Goal: Information Seeking & Learning: Learn about a topic

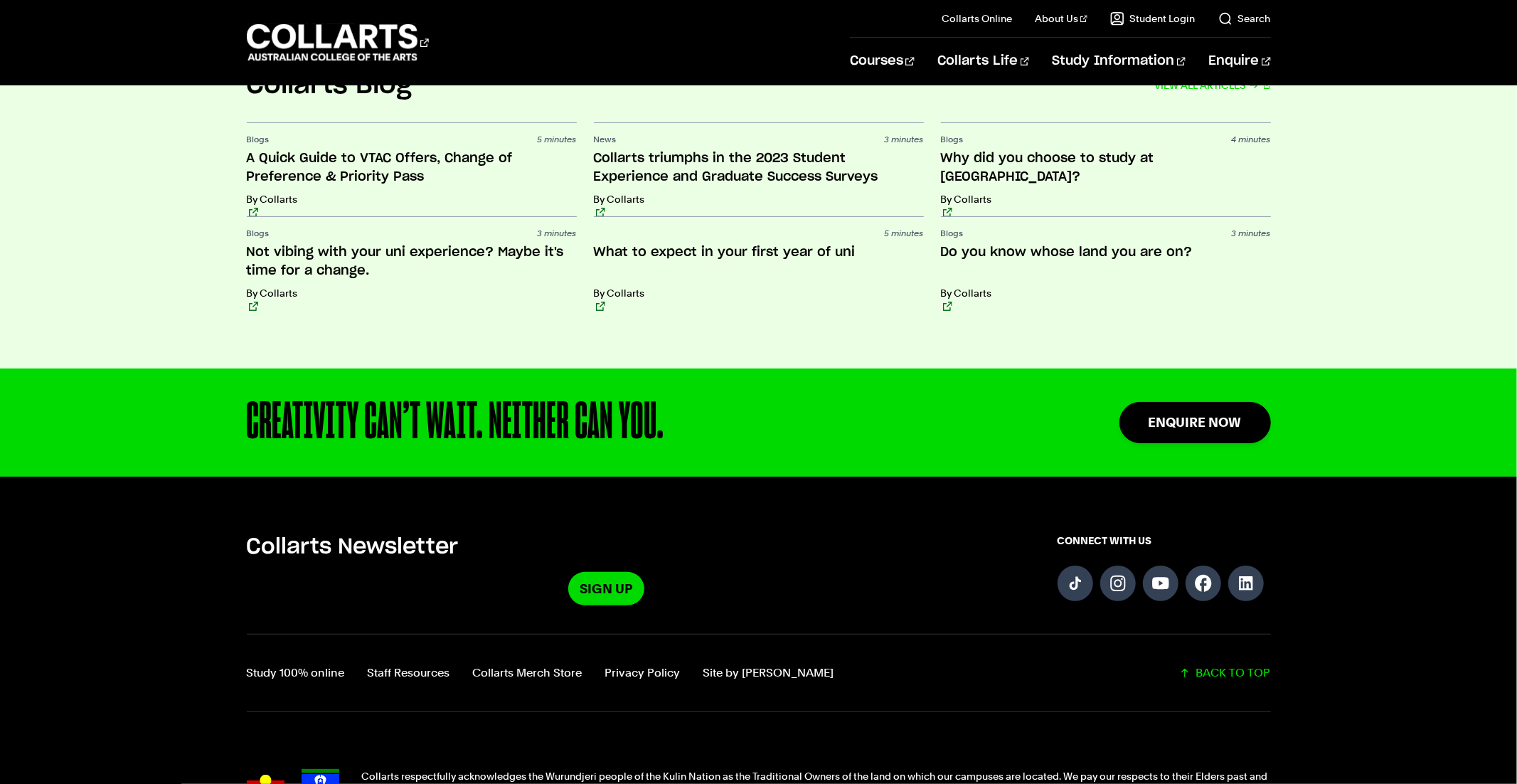
scroll to position [3340, 0]
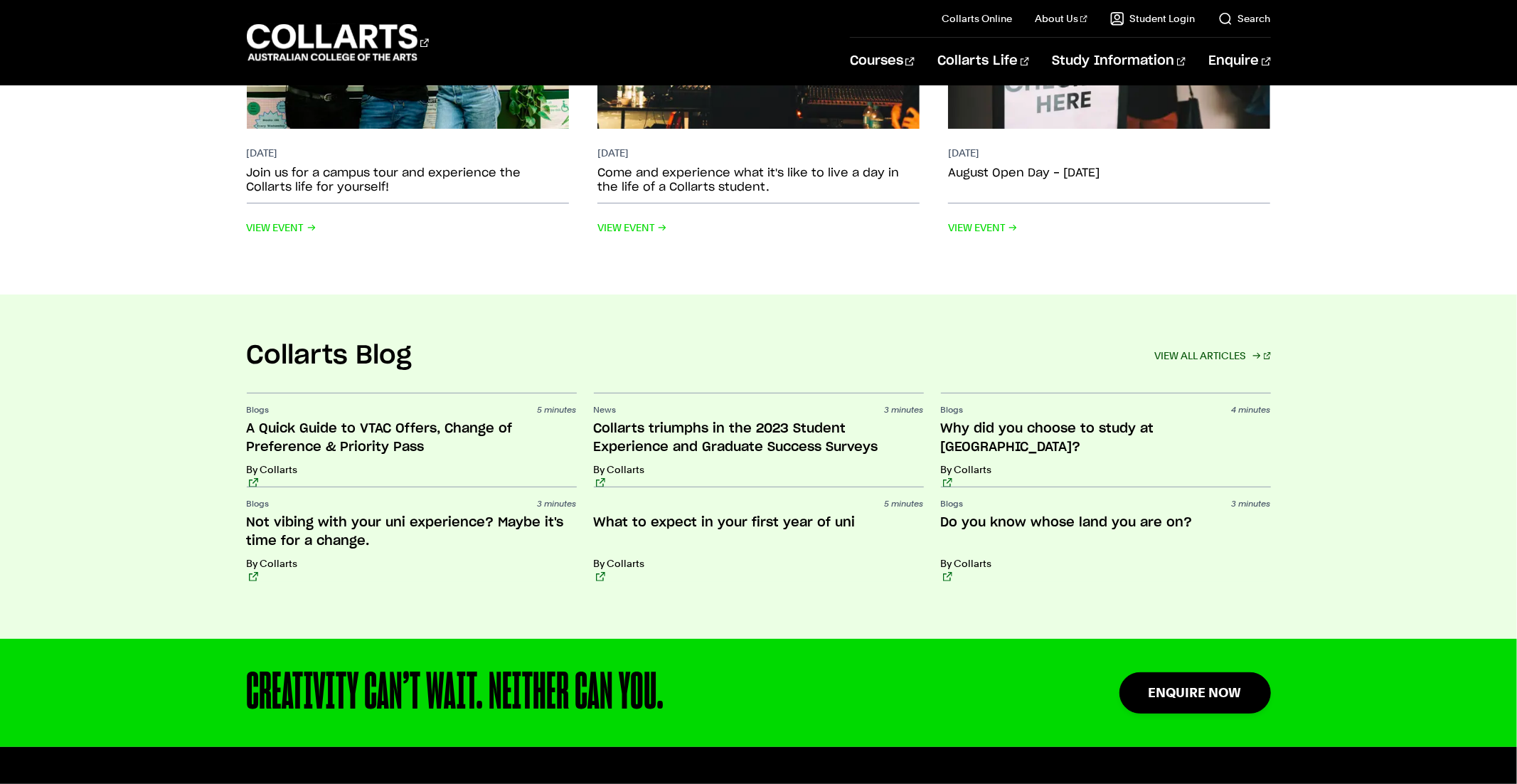
click at [1196, 346] on link "VIEW ALL ARTICLES" at bounding box center [1212, 356] width 116 height 20
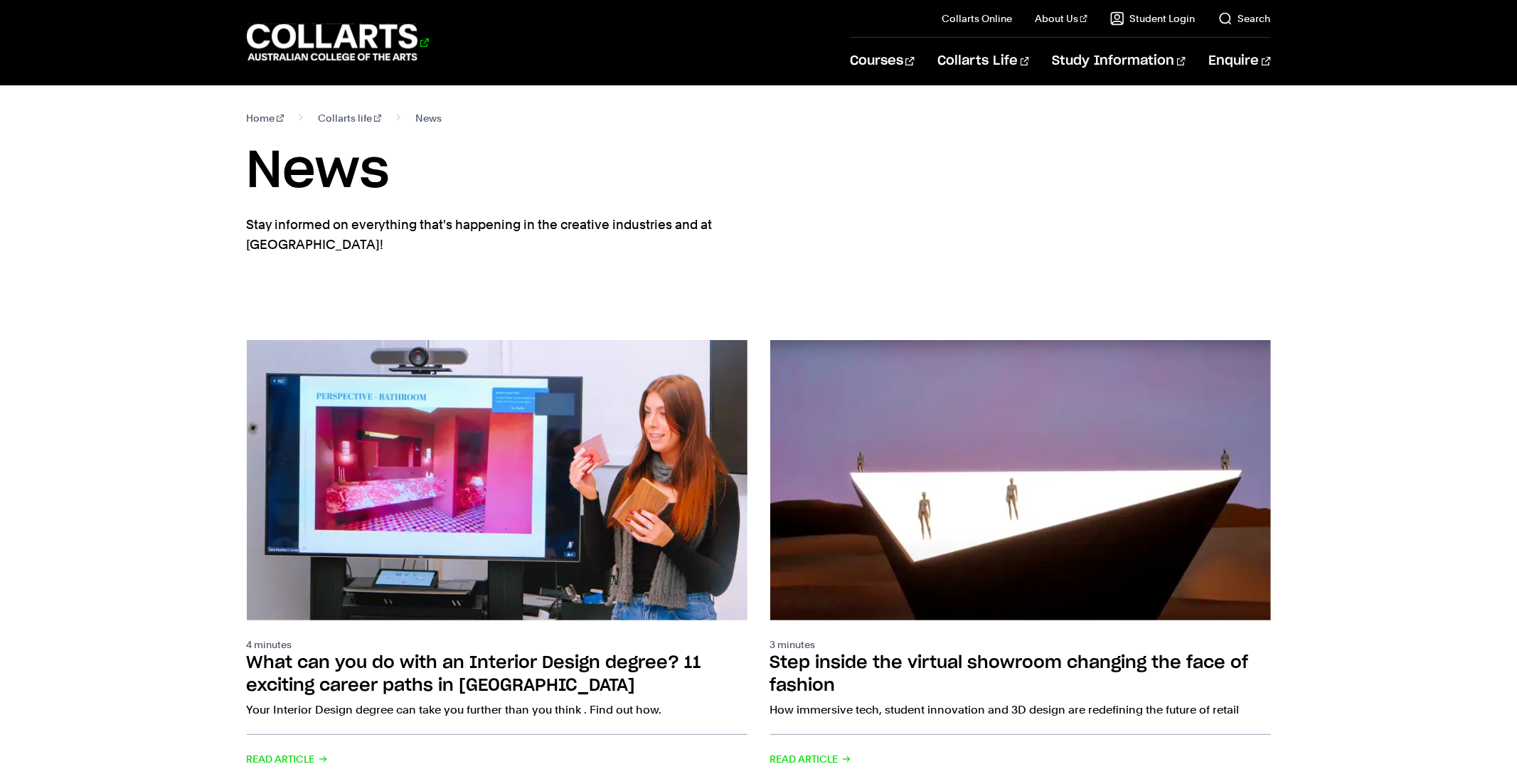
click at [376, 34] on 1 "Go to homepage" at bounding box center [332, 42] width 171 height 37
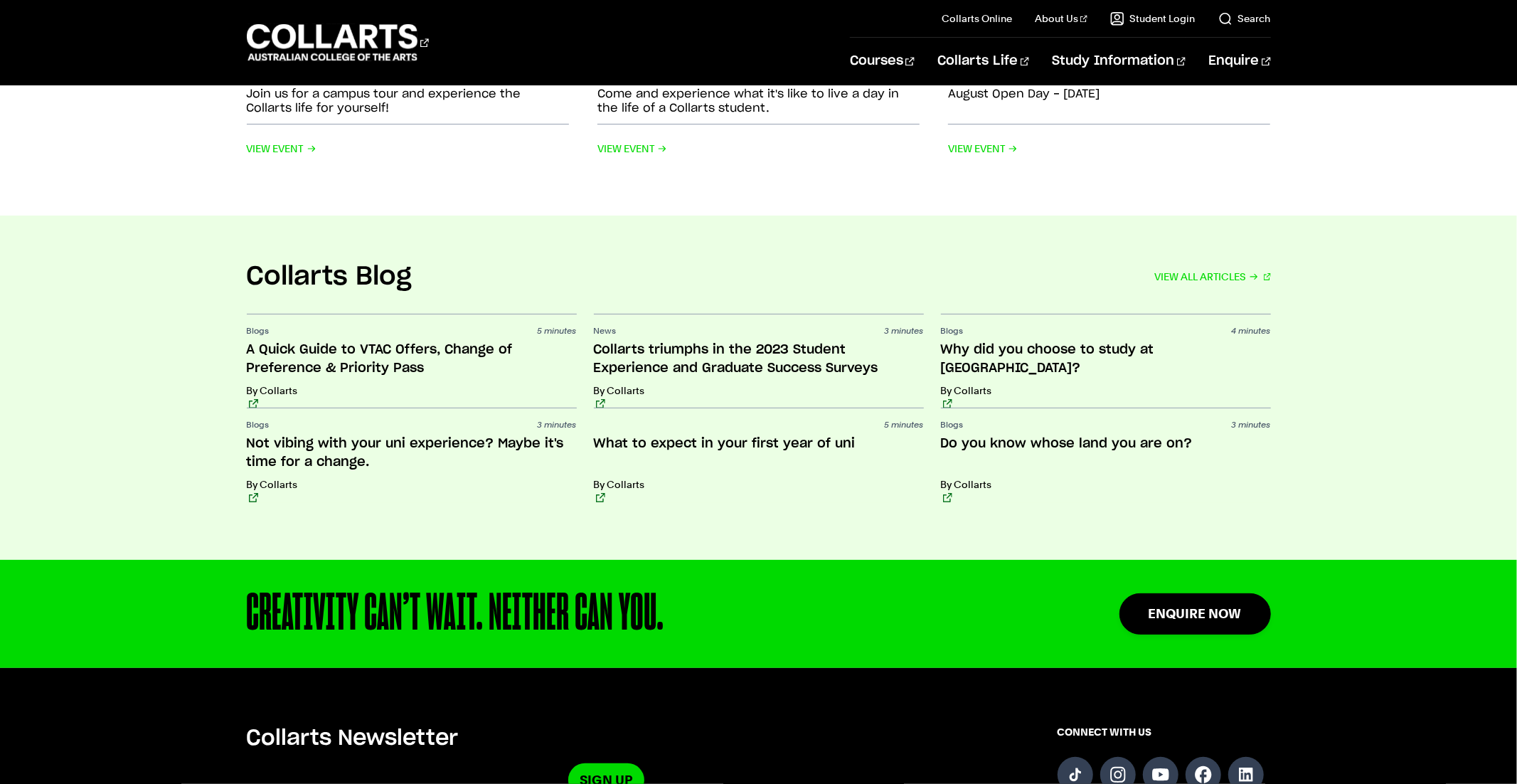
scroll to position [3358, 0]
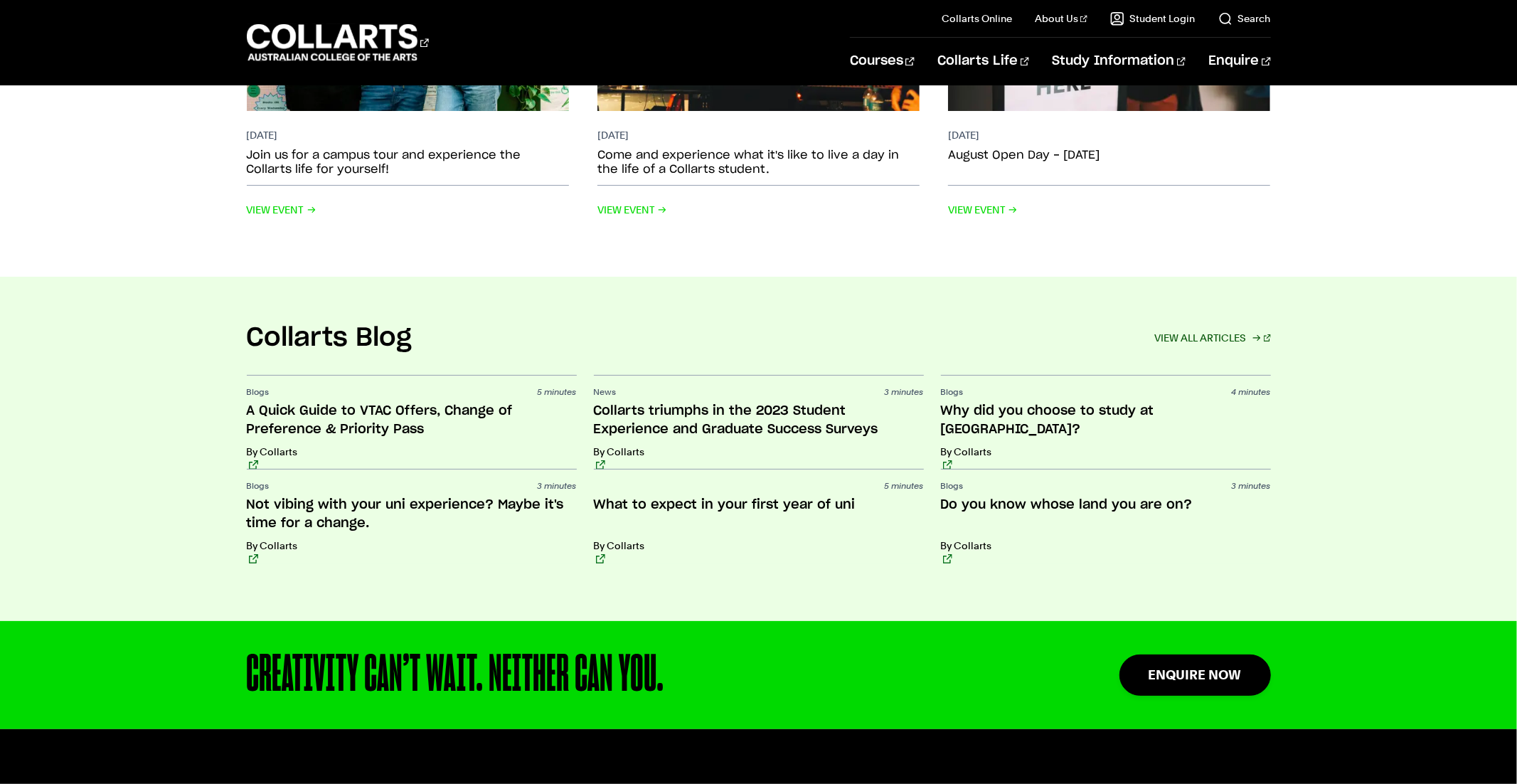
drag, startPoint x: 1187, startPoint y: 318, endPoint x: 1194, endPoint y: 334, distance: 17.5
click at [1187, 328] on link "VIEW ALL ARTICLES" at bounding box center [1212, 338] width 116 height 20
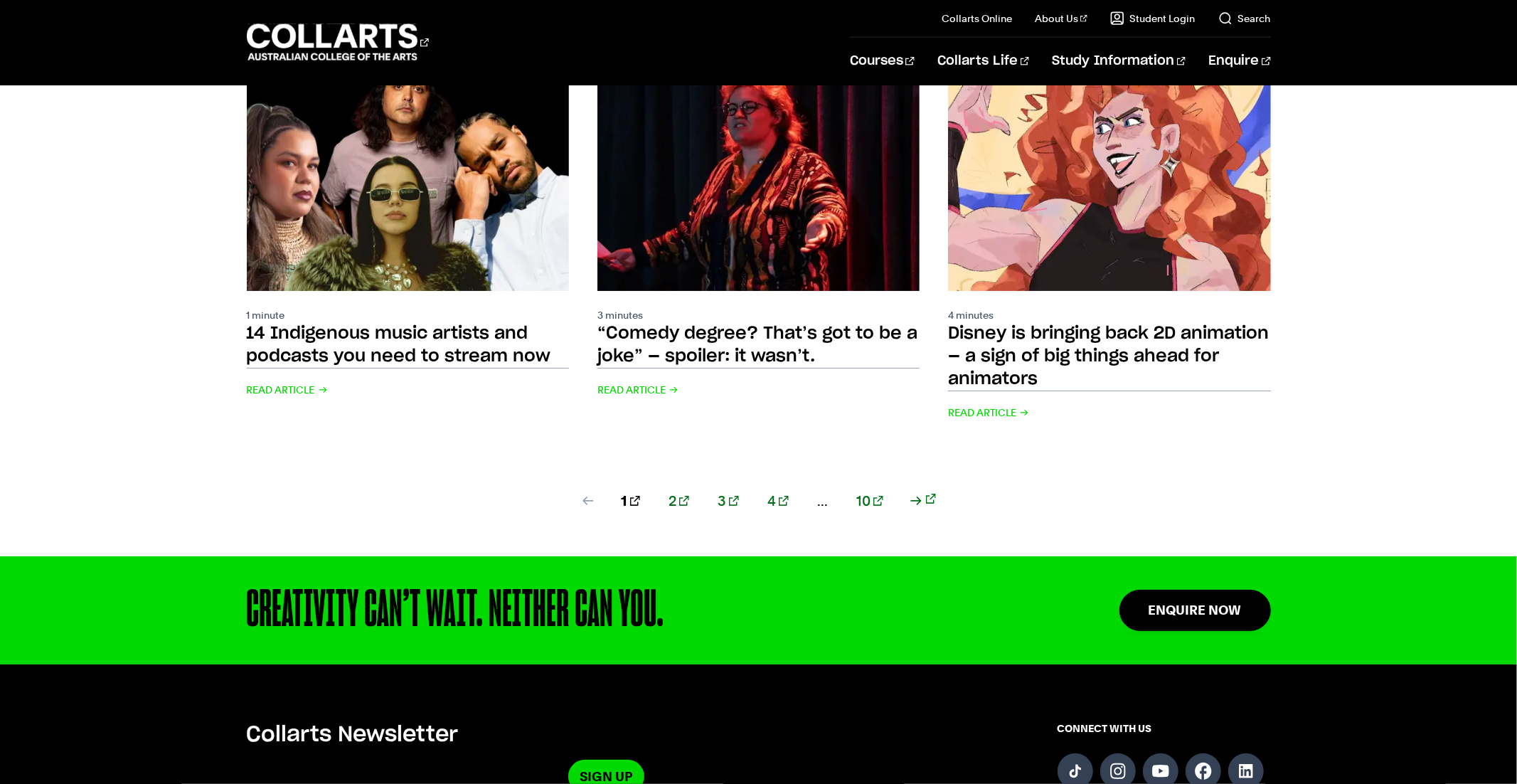
scroll to position [1573, 0]
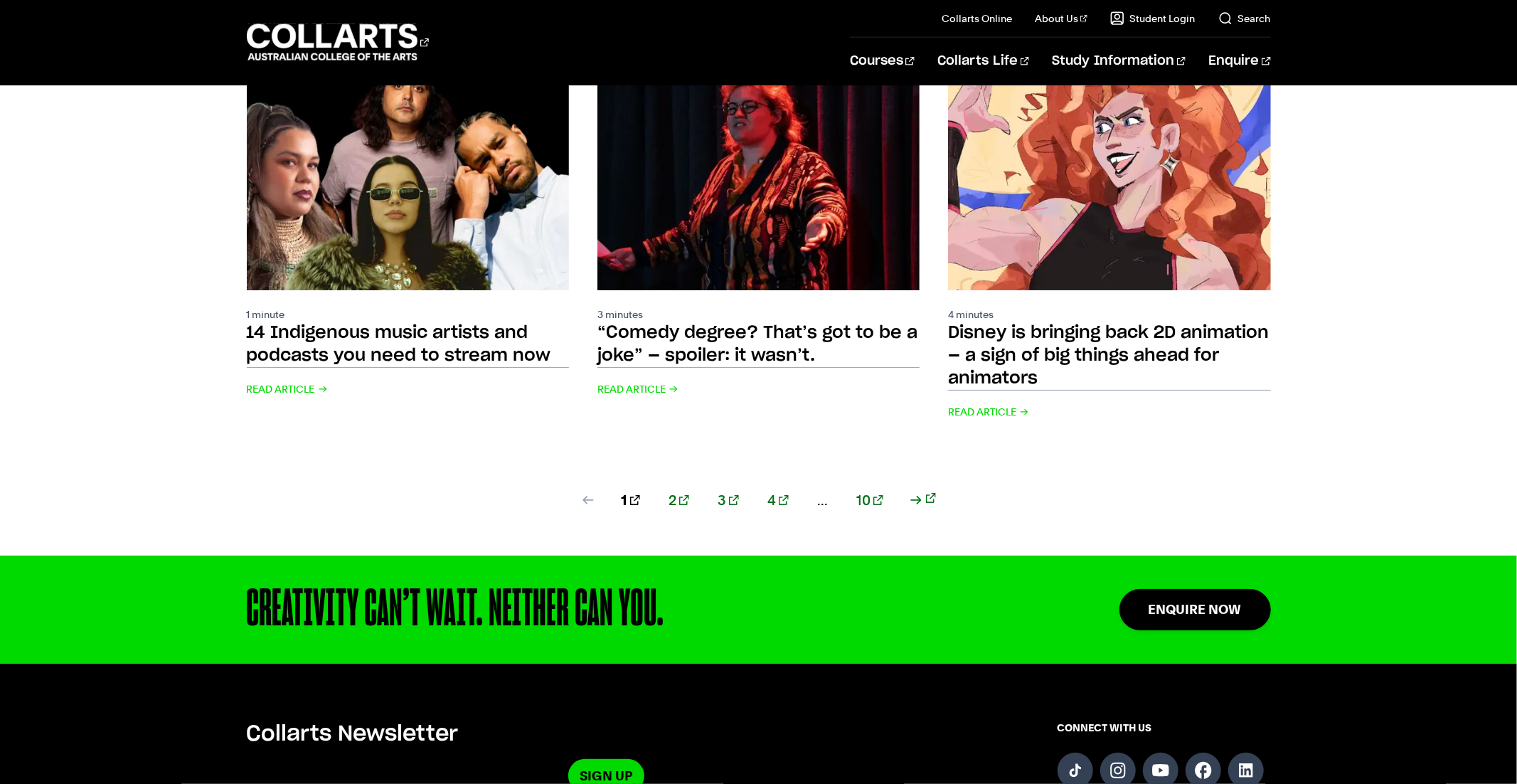
click at [689, 490] on link "2" at bounding box center [678, 500] width 20 height 20
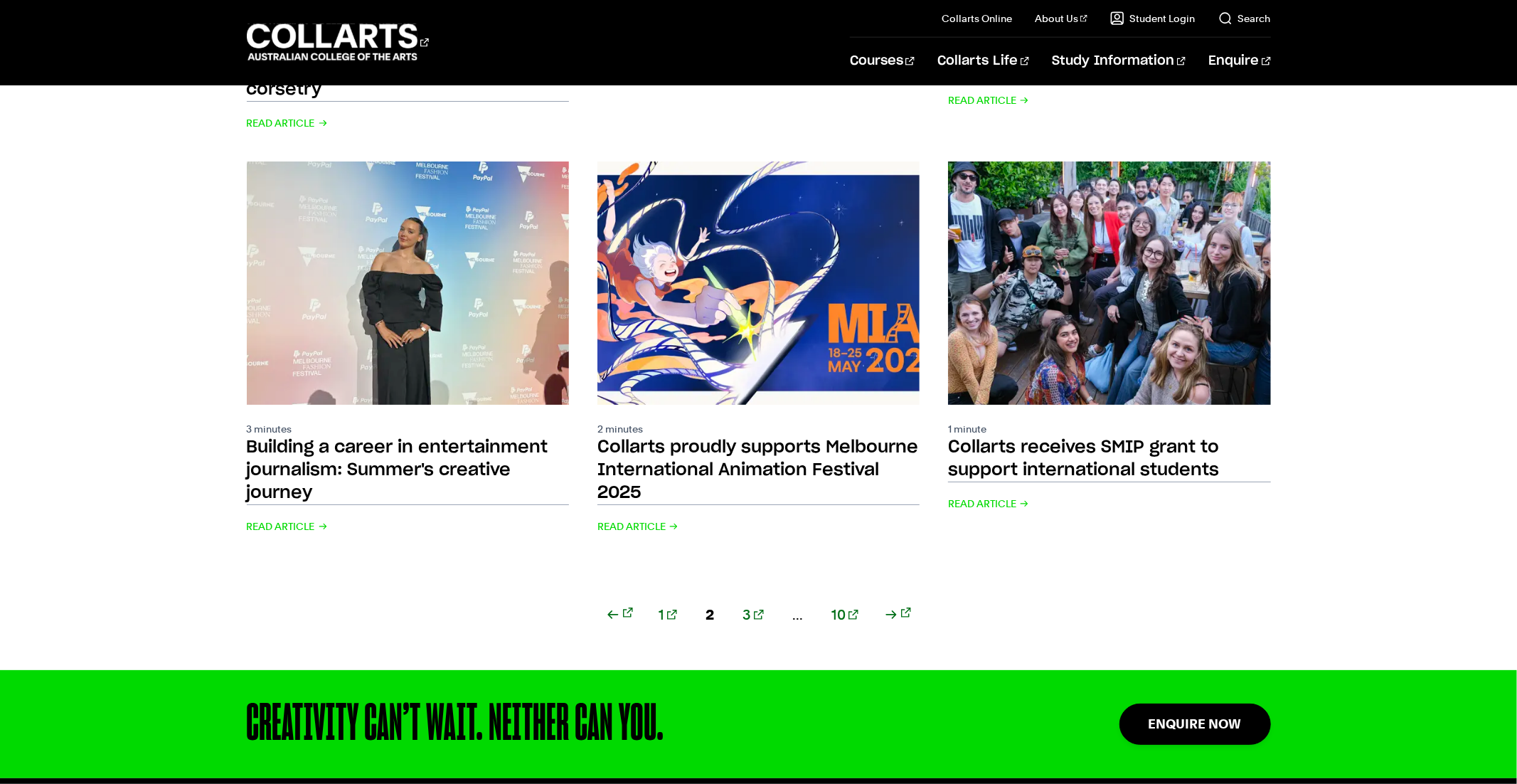
scroll to position [1515, 0]
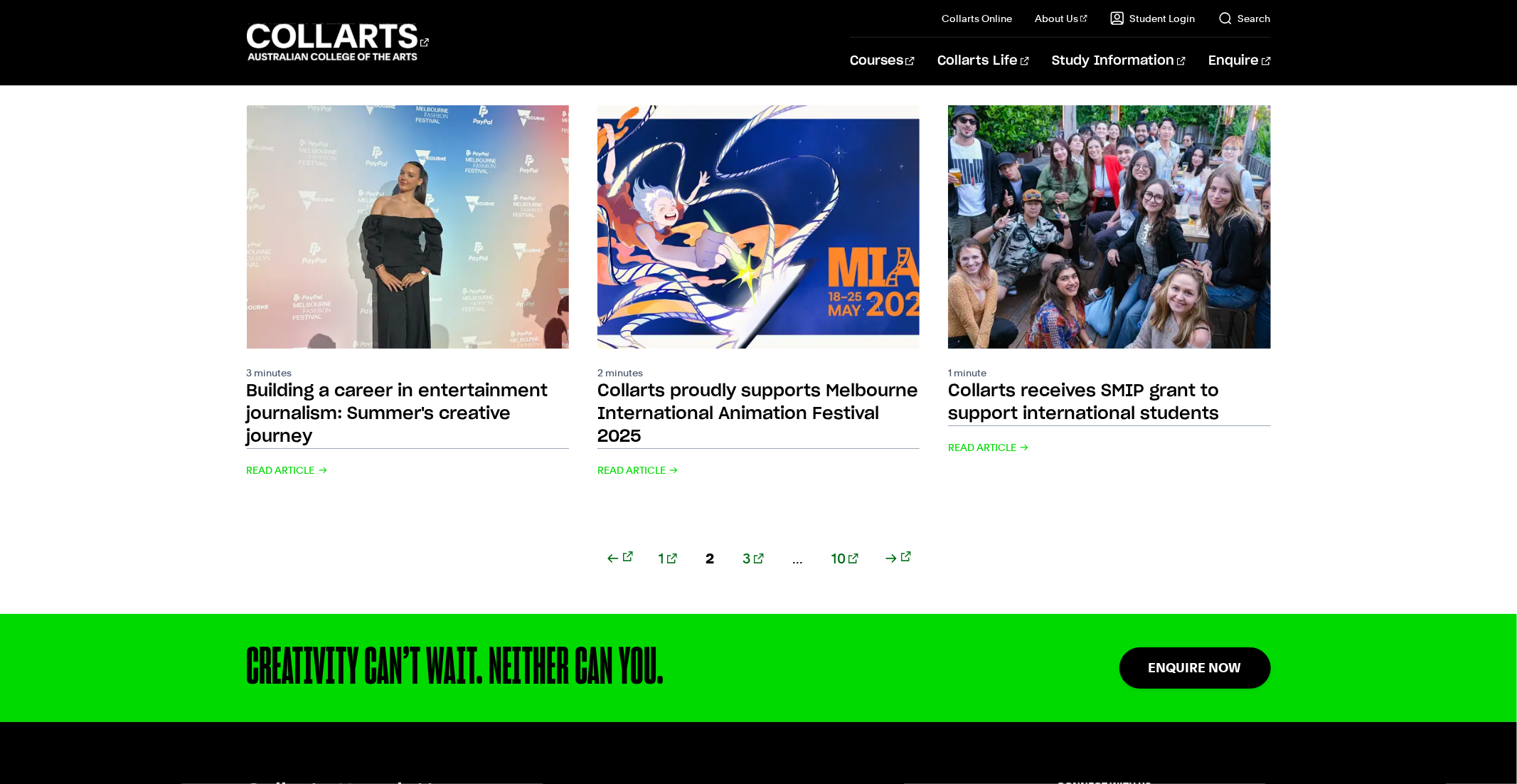
click at [752, 548] on link "3" at bounding box center [753, 558] width 21 height 20
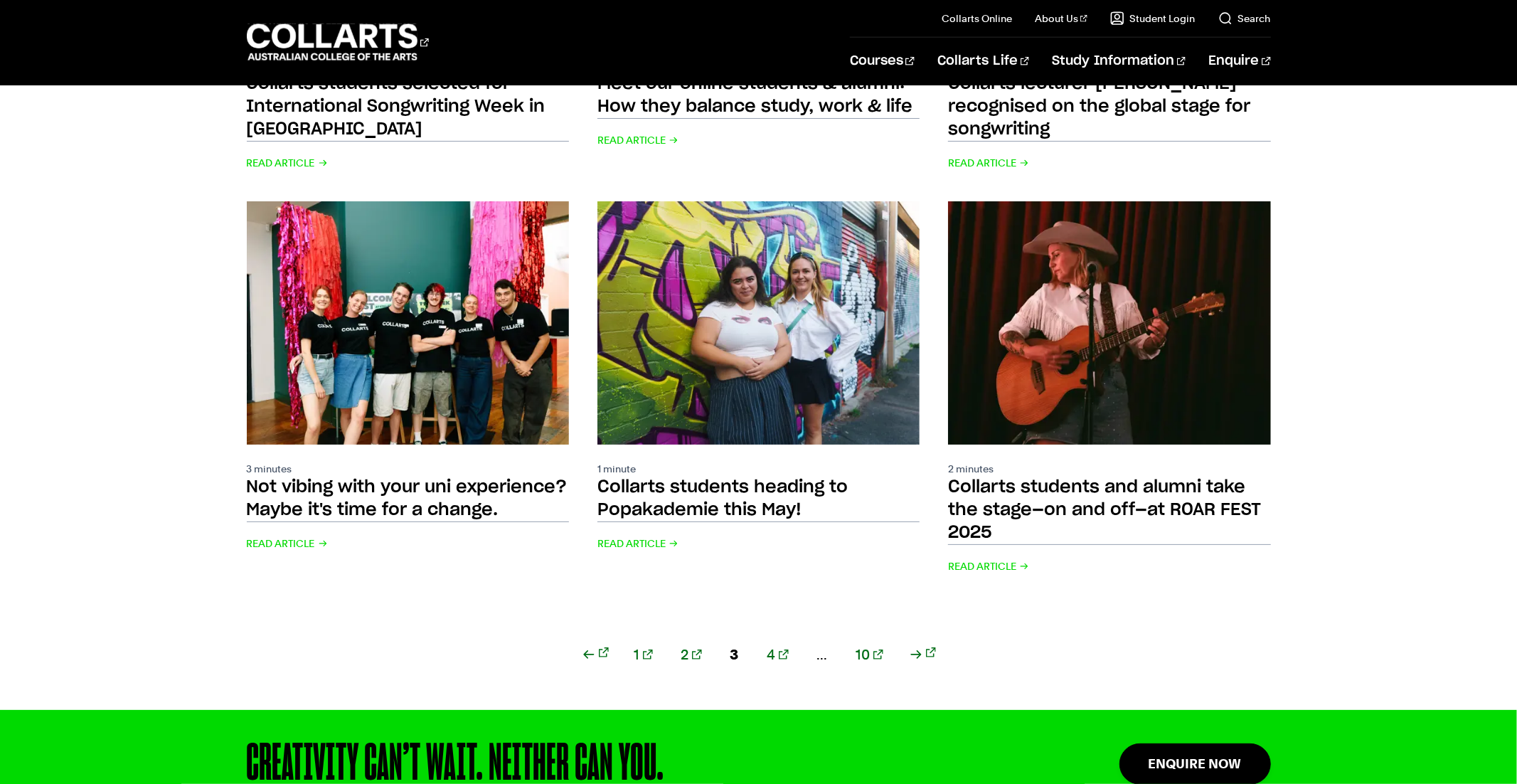
scroll to position [1427, 0]
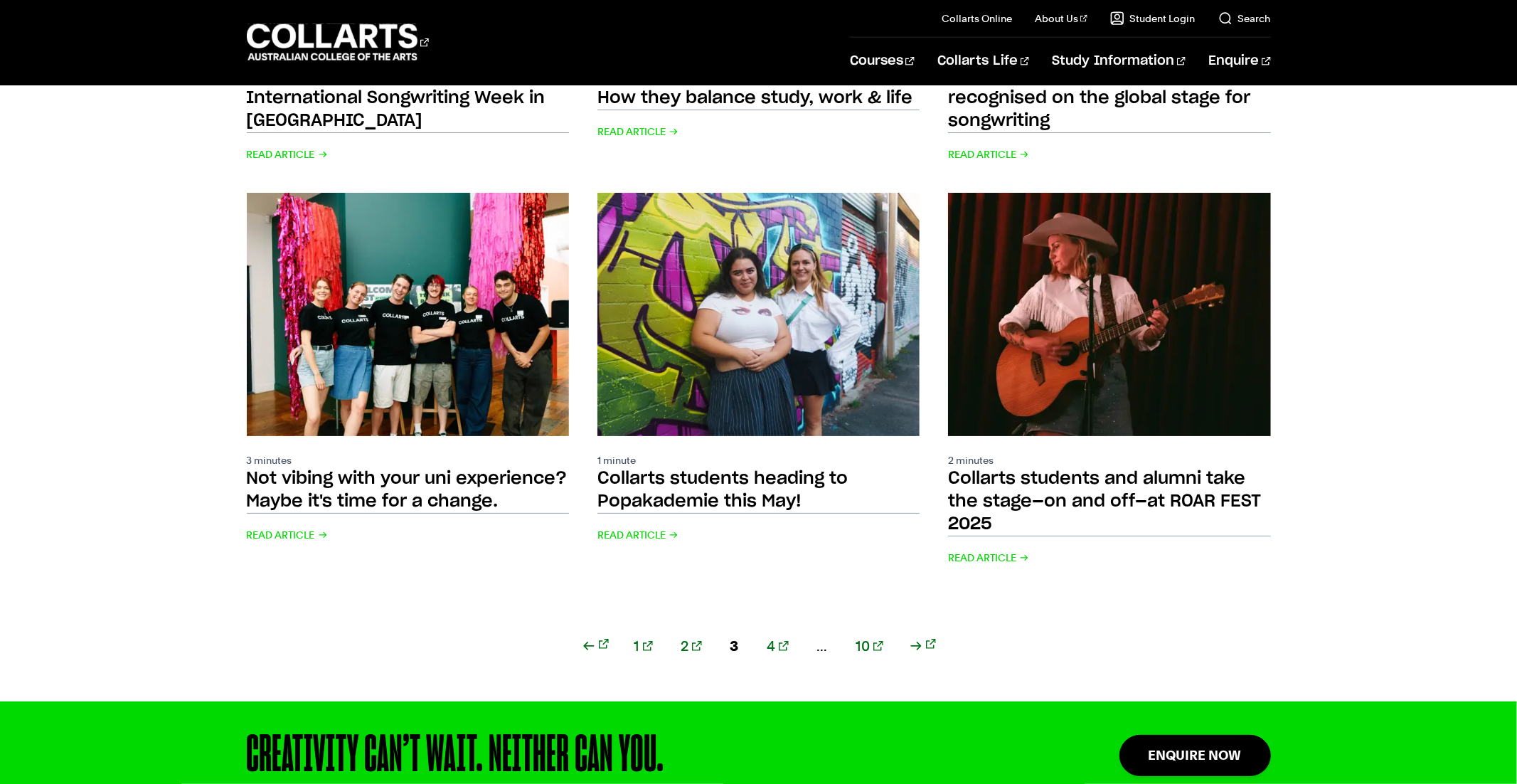
click at [772, 635] on link "4" at bounding box center [778, 645] width 21 height 20
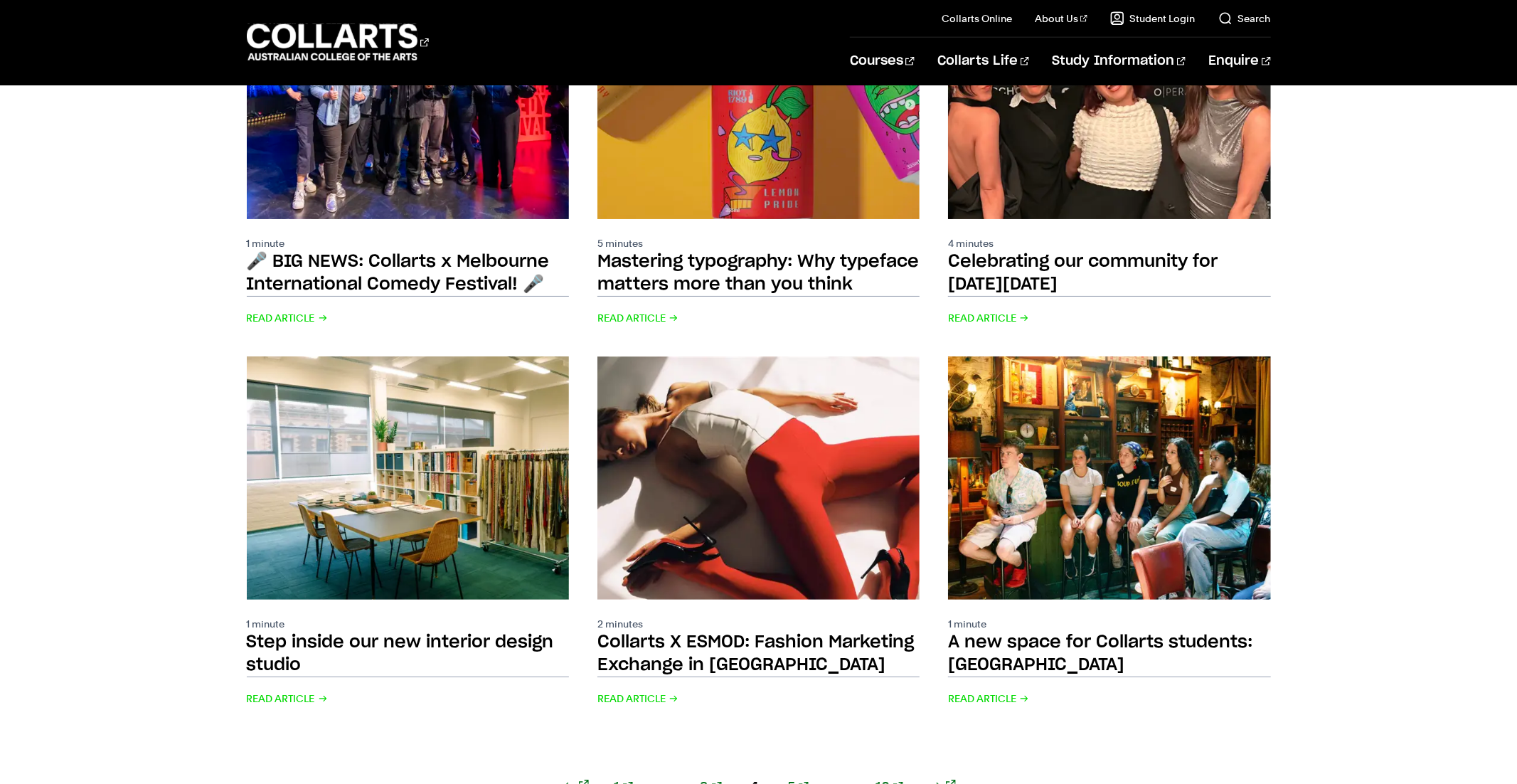
scroll to position [1873, 0]
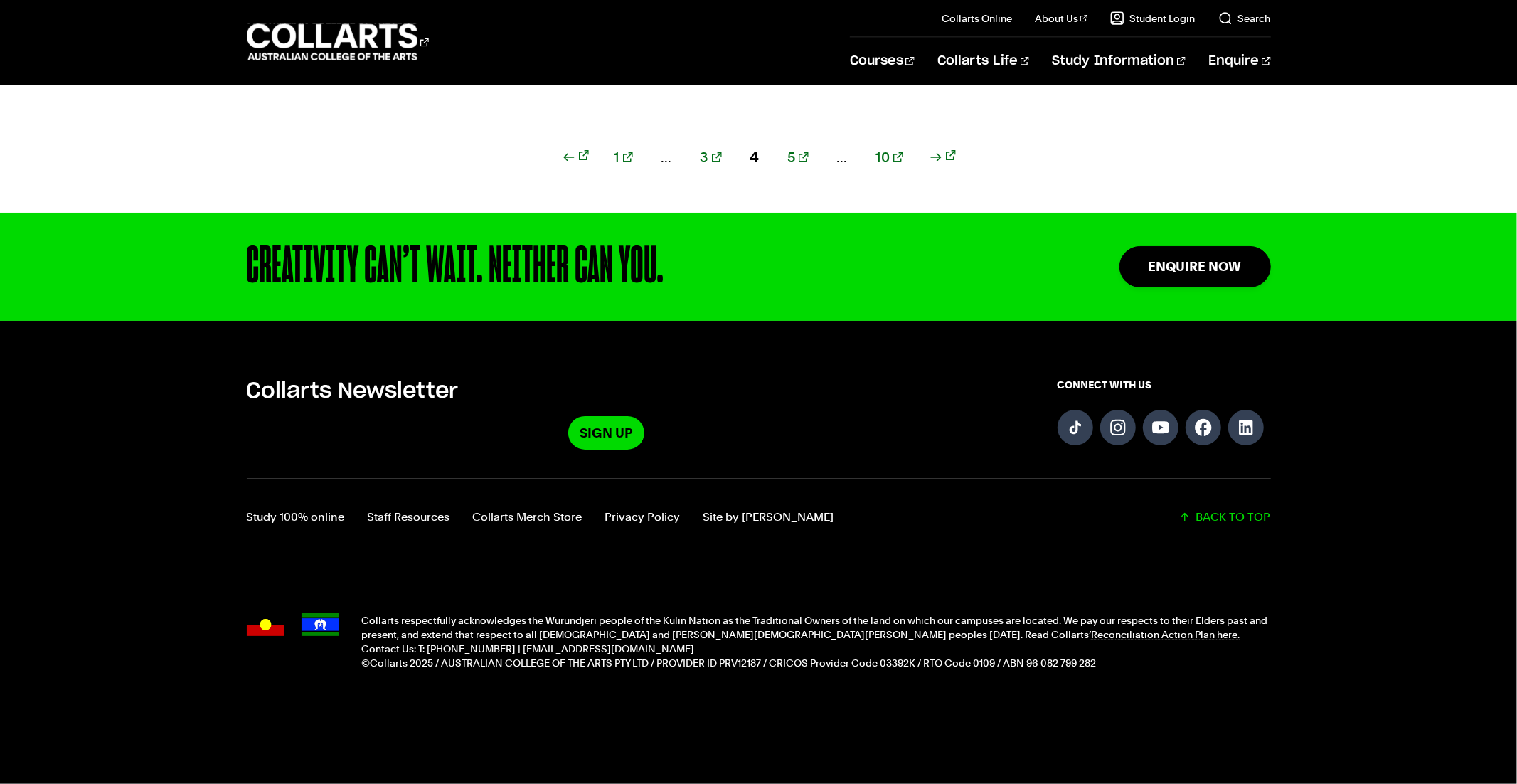
drag, startPoint x: 718, startPoint y: 160, endPoint x: 772, endPoint y: 169, distance: 54.7
click at [718, 160] on link "3" at bounding box center [711, 157] width 21 height 20
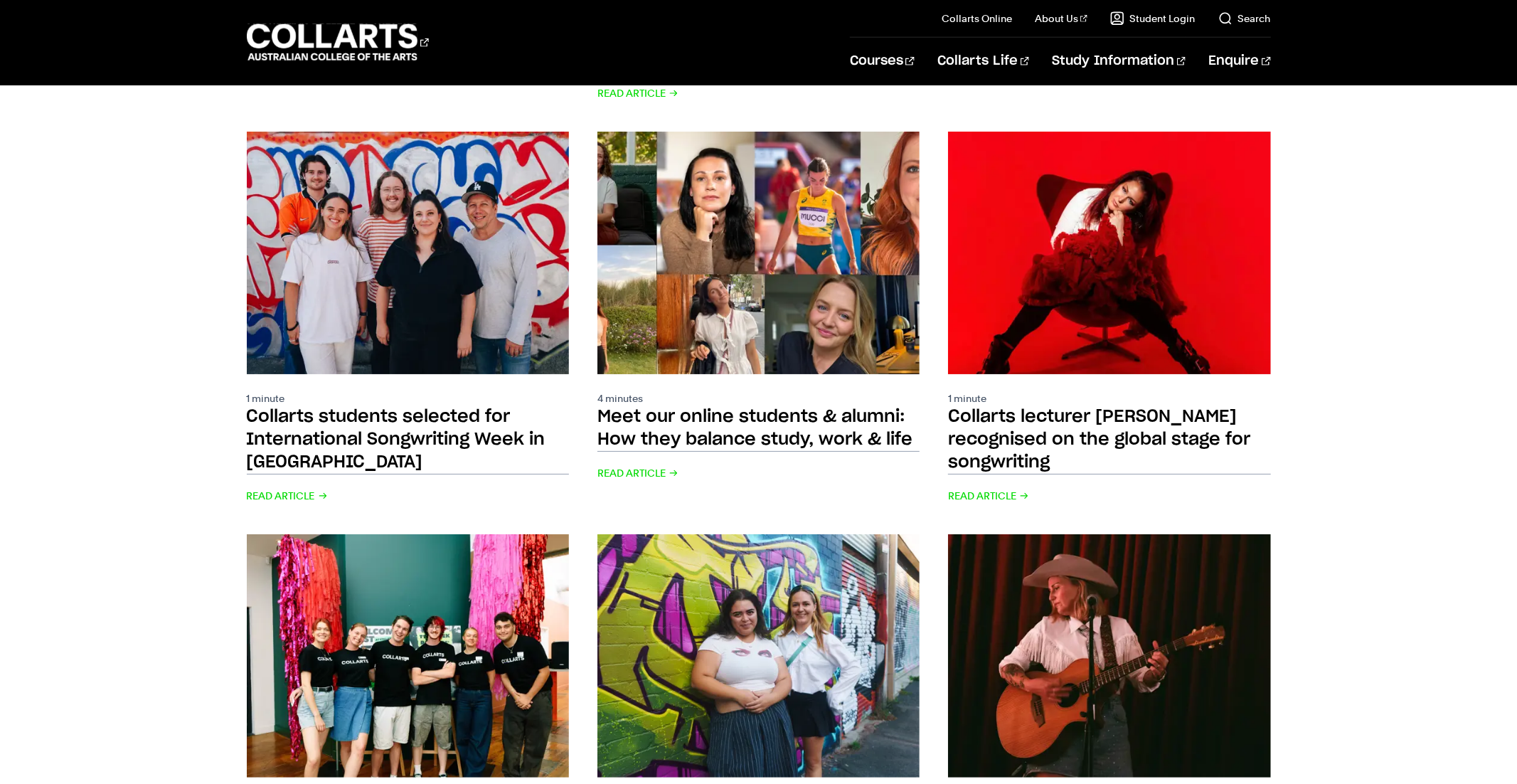
scroll to position [1077, 0]
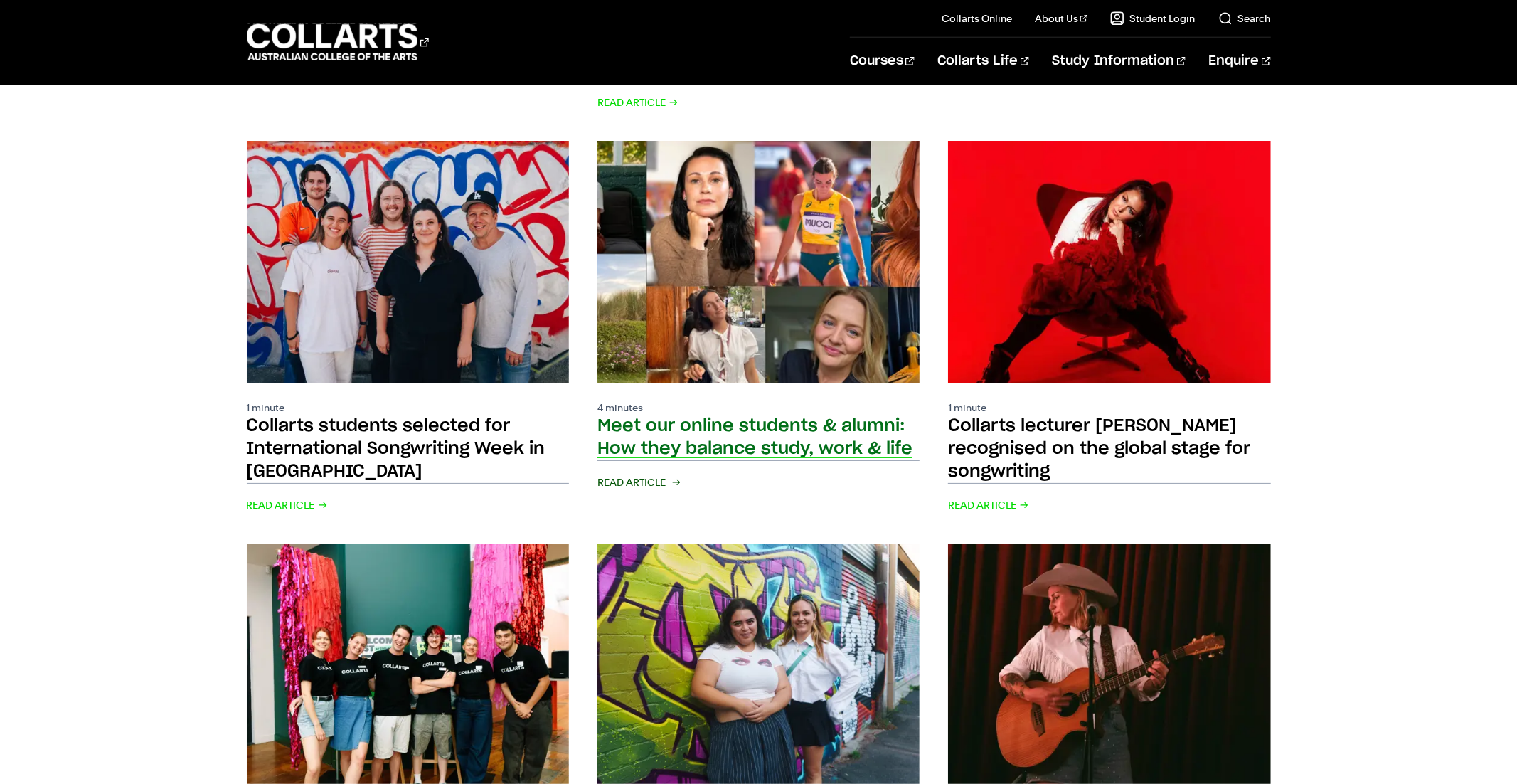
click at [774, 417] on h2 "Meet our online students & alumni: How they balance study, work & life" at bounding box center [755, 437] width 315 height 40
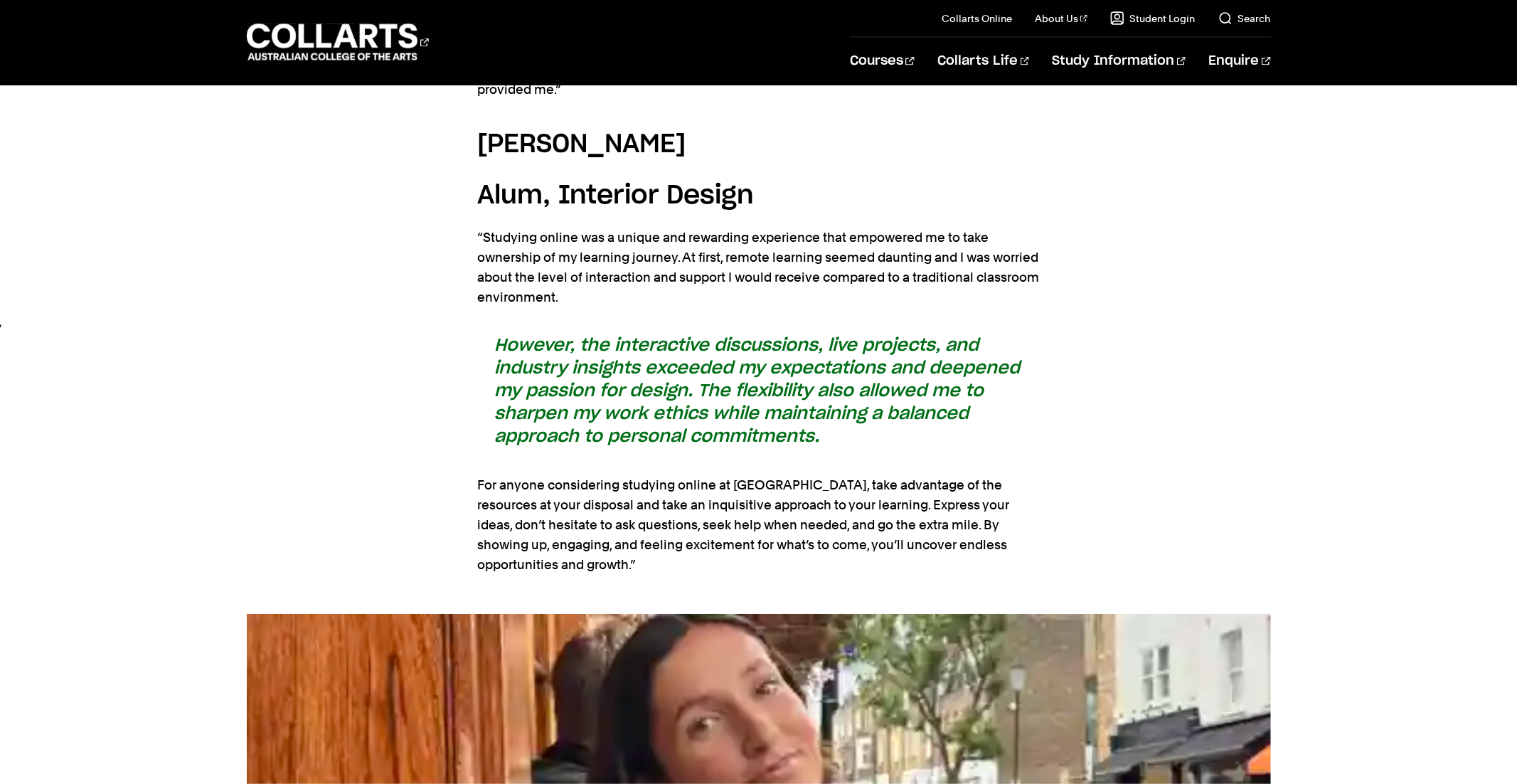
scroll to position [2293, 0]
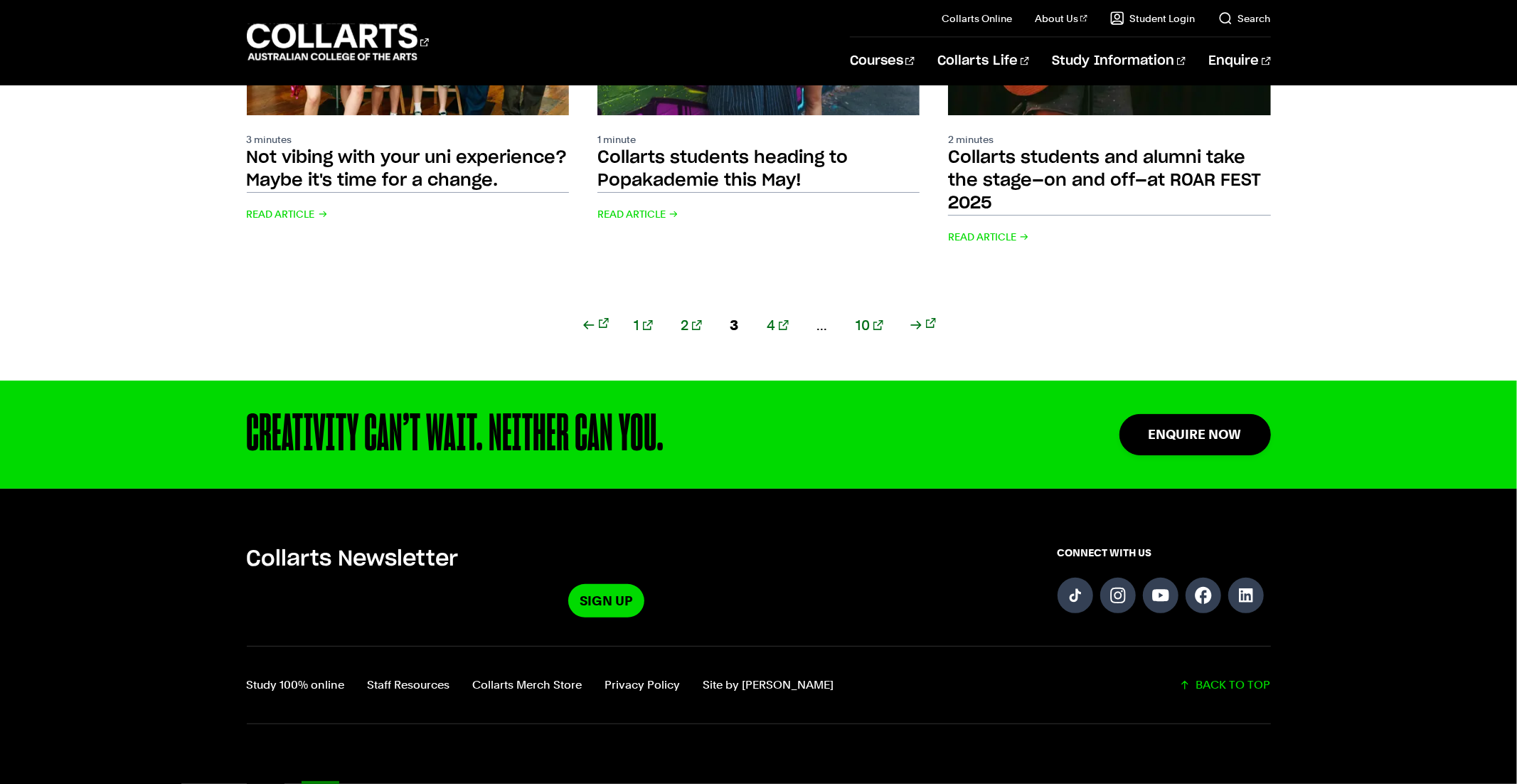
scroll to position [1873, 0]
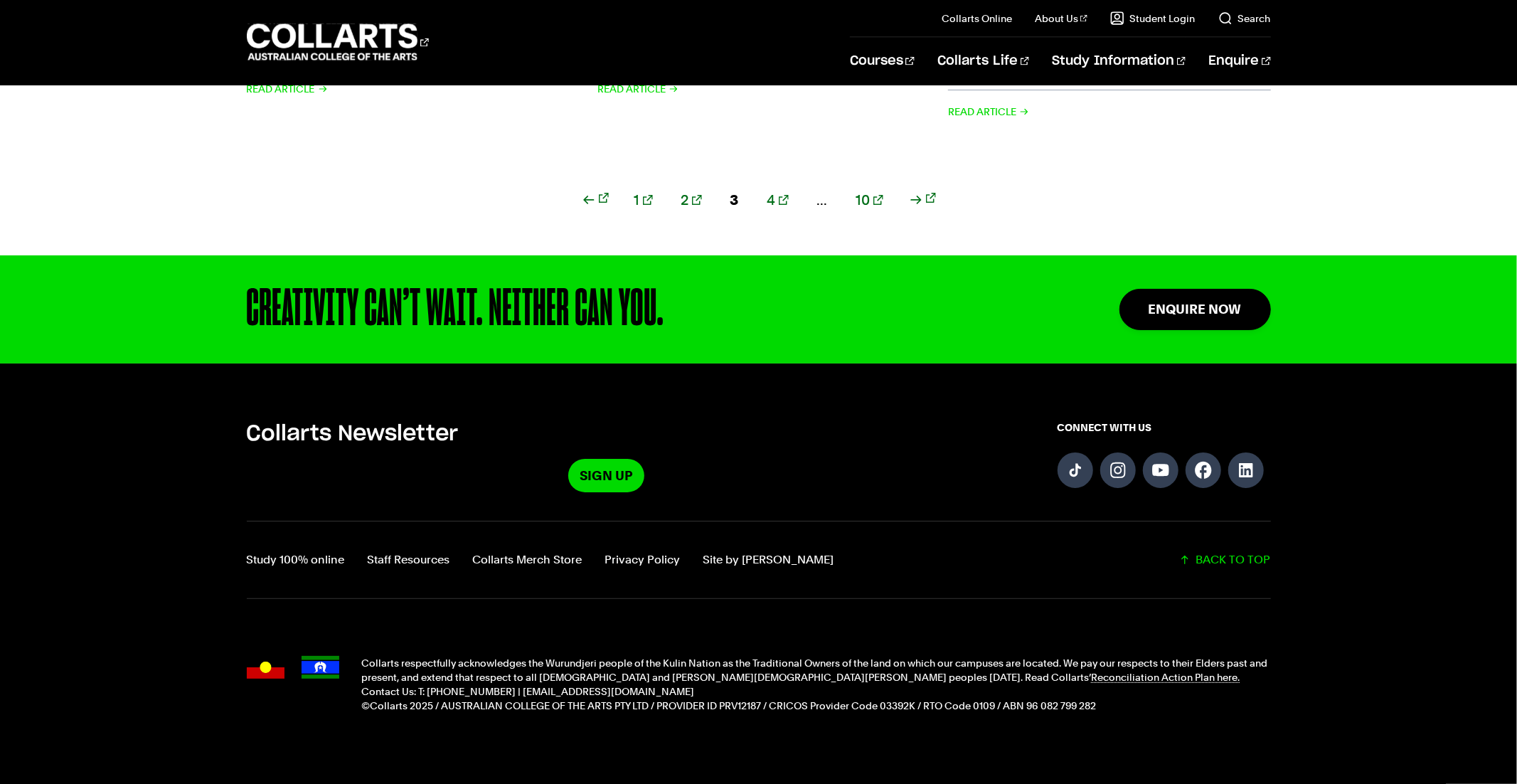
click at [691, 179] on div "1 2 3 4 ... 10" at bounding box center [758, 217] width 1024 height 77
click at [695, 190] on link "2" at bounding box center [691, 200] width 20 height 20
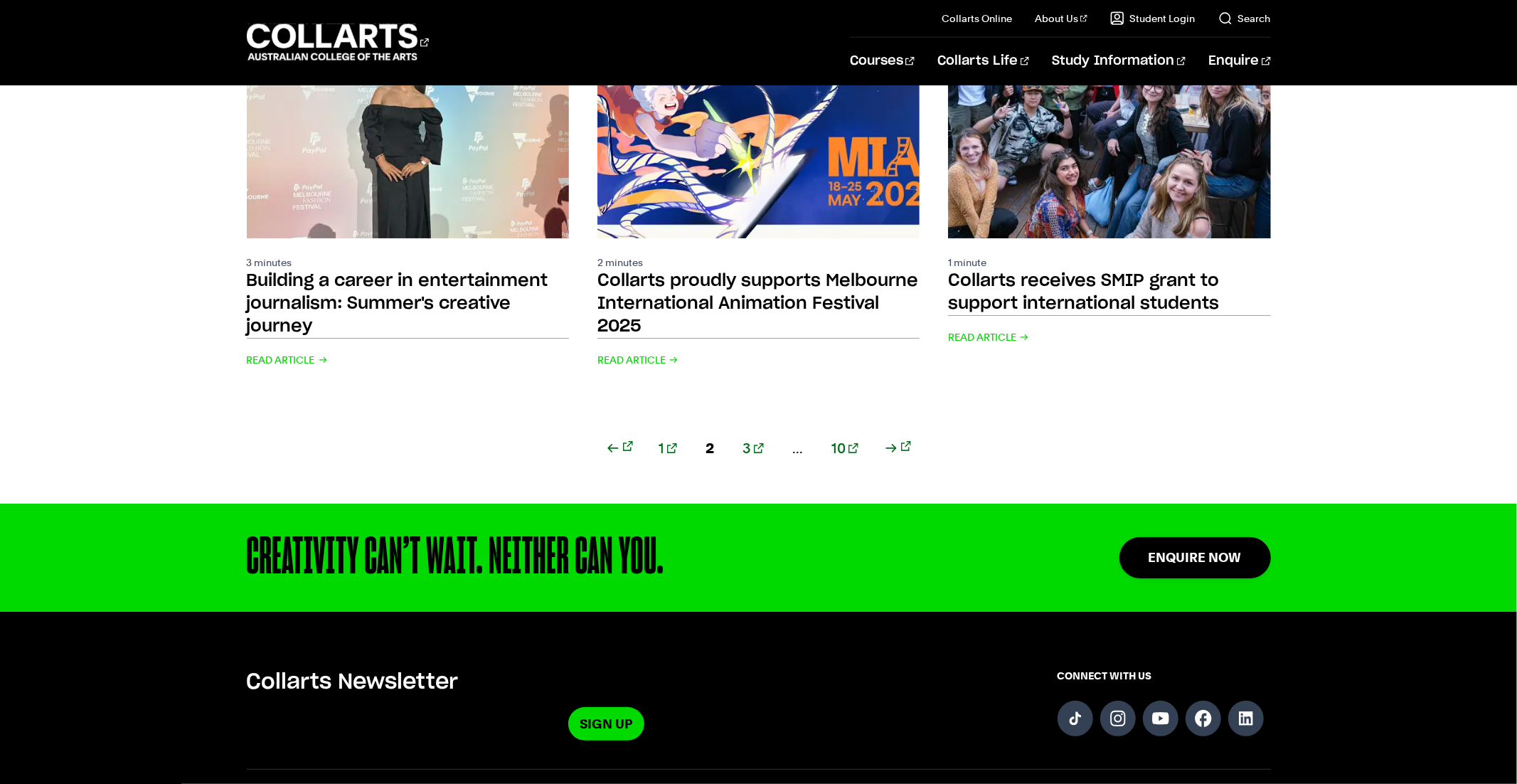
scroll to position [1843, 0]
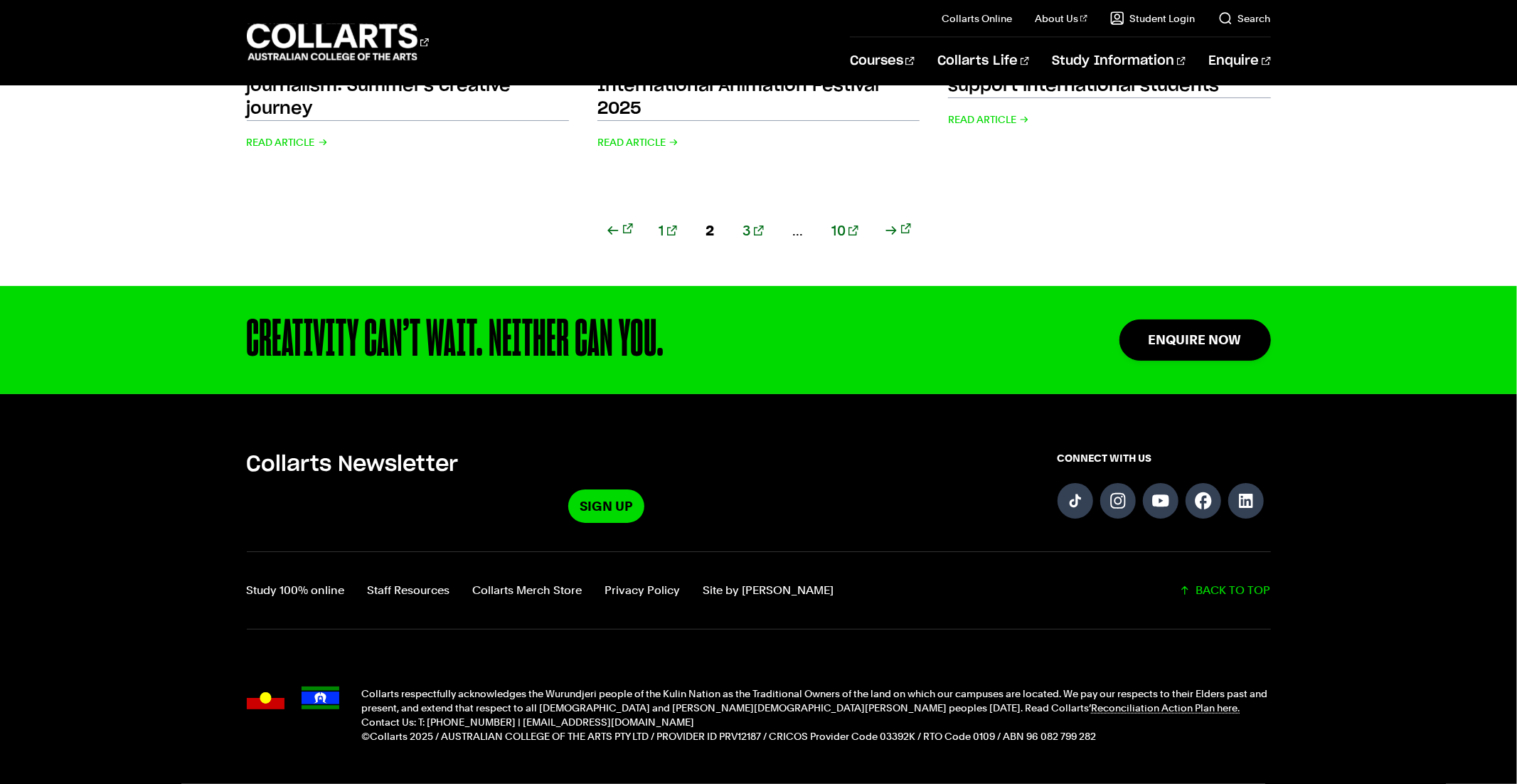
click at [677, 221] on link "1" at bounding box center [668, 230] width 19 height 20
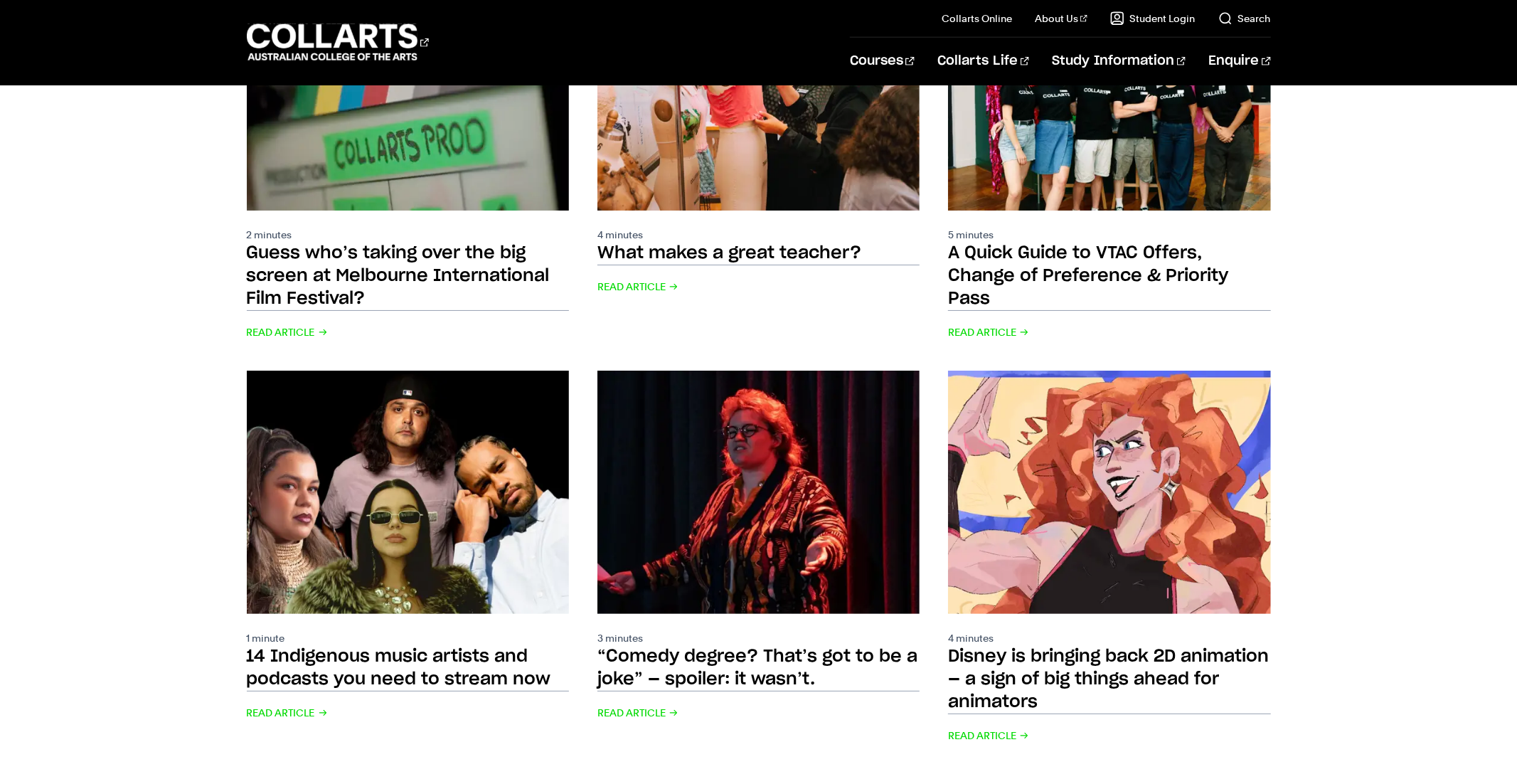
scroll to position [1338, 0]
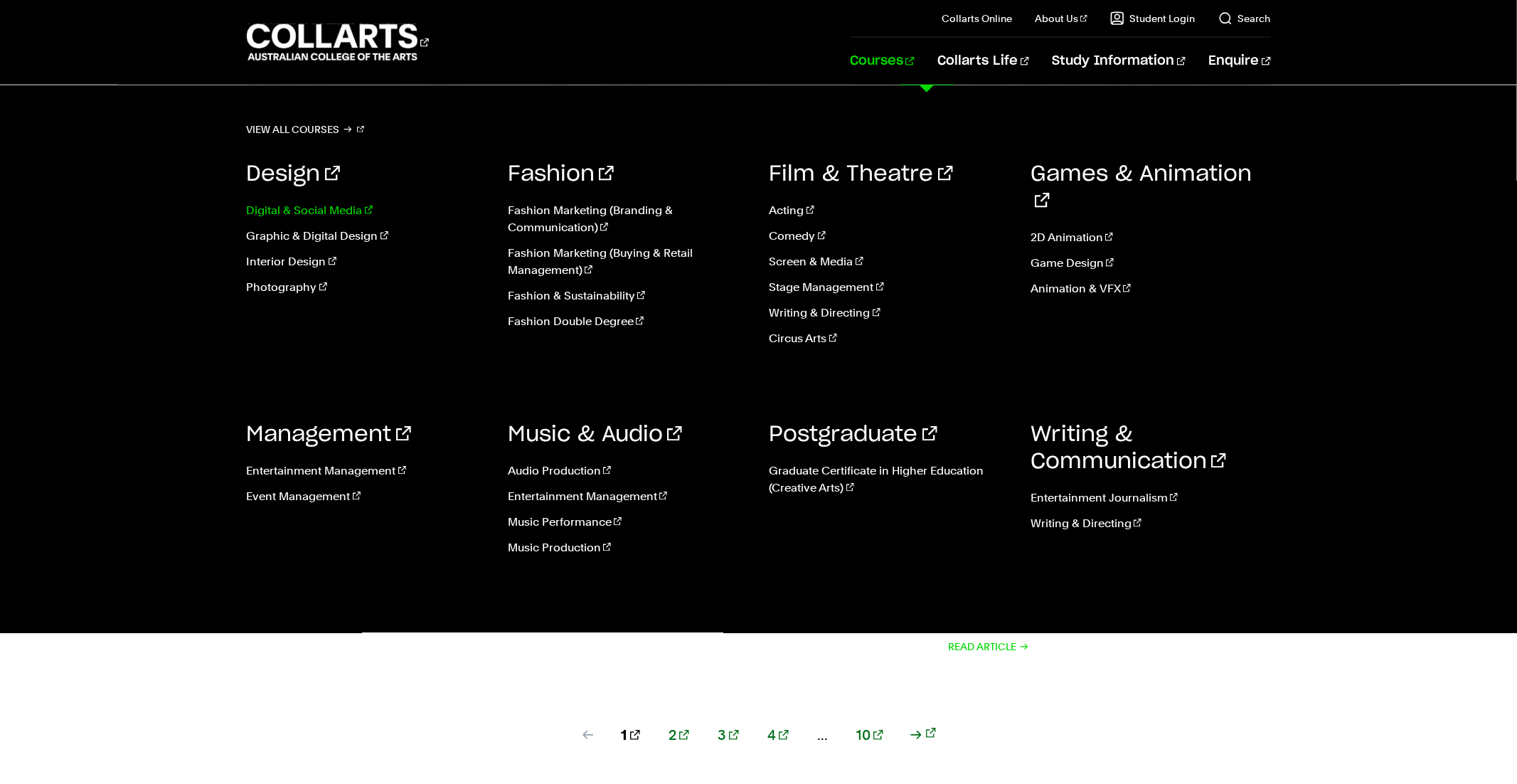
click at [287, 215] on link "Digital & Social Media" at bounding box center [367, 210] width 240 height 17
